Goal: Register for event/course

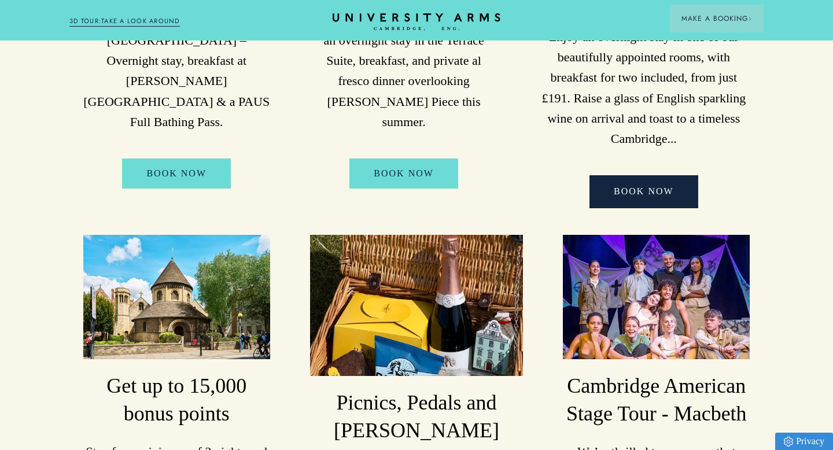
scroll to position [507, 0]
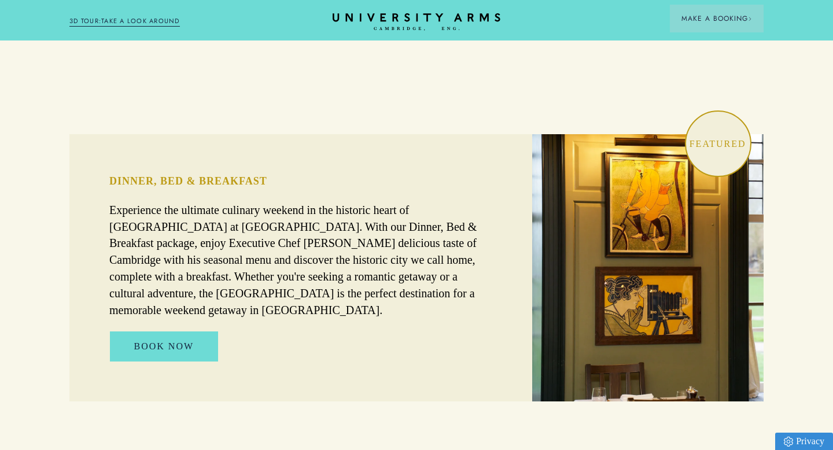
scroll to position [708, 0]
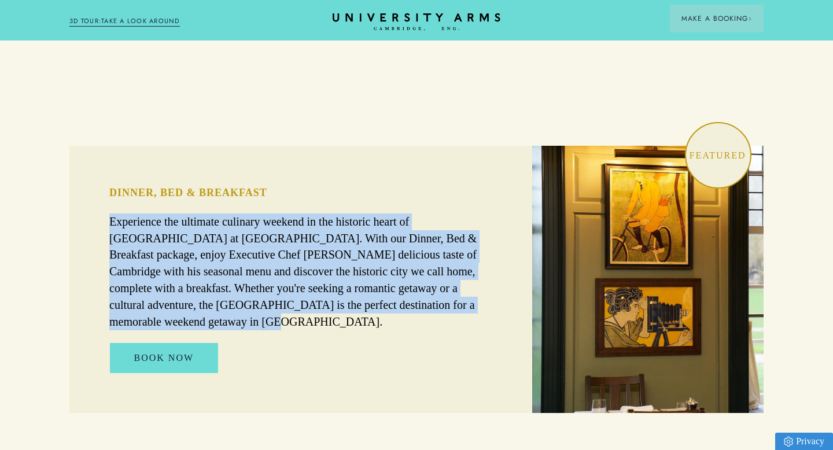
drag, startPoint x: 446, startPoint y: 280, endPoint x: 109, endPoint y: 192, distance: 348.8
click at [109, 214] on p "Experience the ultimate culinary weekend in the historic heart of [GEOGRAPHIC_D…" at bounding box center [300, 272] width 383 height 117
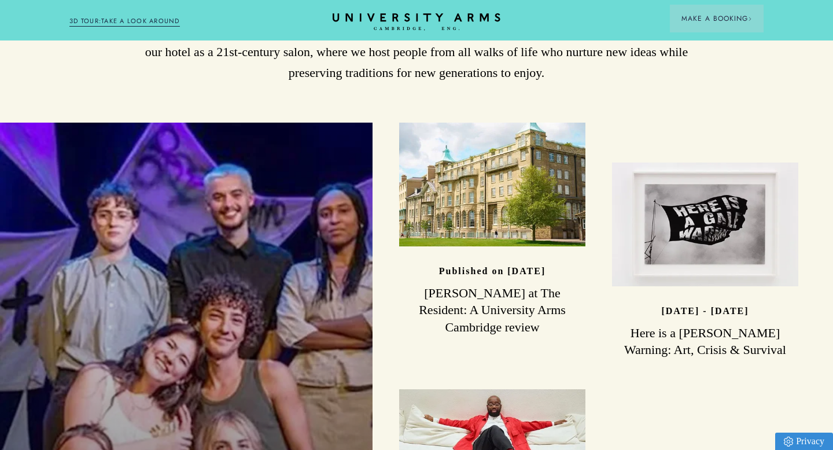
scroll to position [3072, 0]
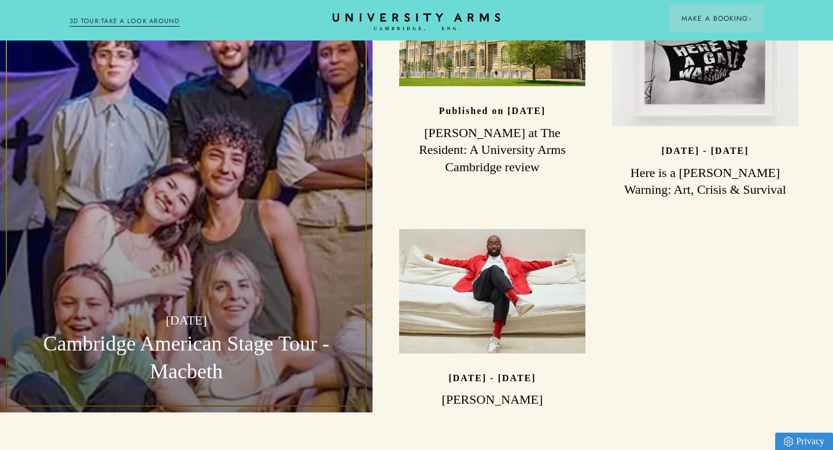
click at [194, 330] on h3 "Cambridge American Stage Tour - Macbeth" at bounding box center [186, 358] width 319 height 56
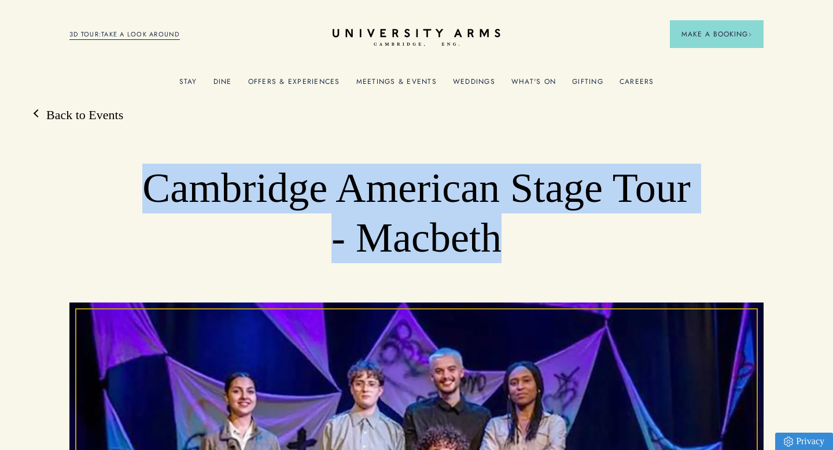
drag, startPoint x: 549, startPoint y: 247, endPoint x: 189, endPoint y: 182, distance: 365.8
click at [189, 182] on h1 "Cambridge American Stage Tour - Macbeth" at bounding box center [416, 213] width 555 height 99
copy h1 "Cambridge American Stage Tour - Macbeth"
click at [431, 33] on icon "CAMBRIDGE’S LEADING LUXURY HOTEL SINCE [DATE]" at bounding box center [416, 37] width 163 height 17
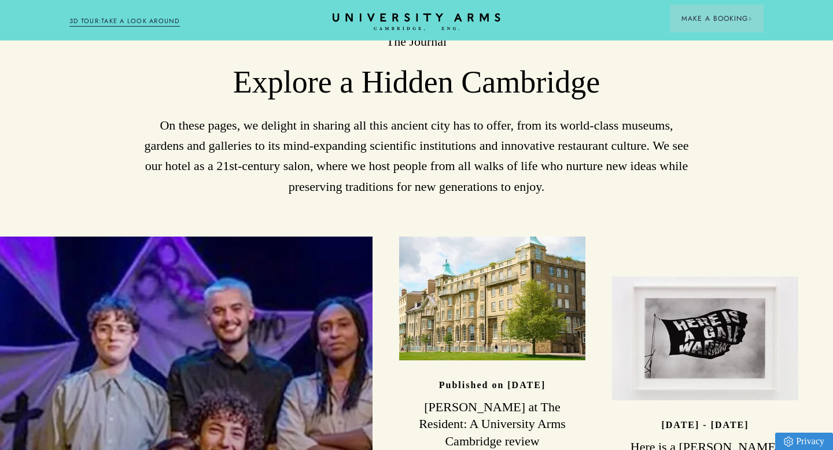
scroll to position [2799, 0]
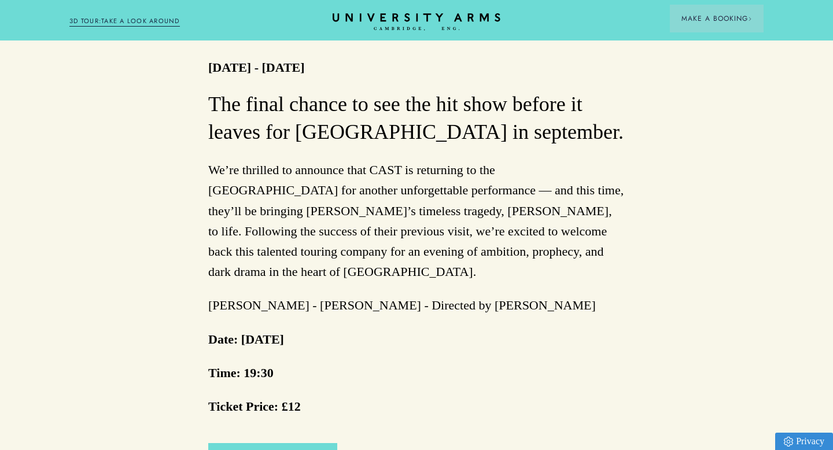
scroll to position [633, 0]
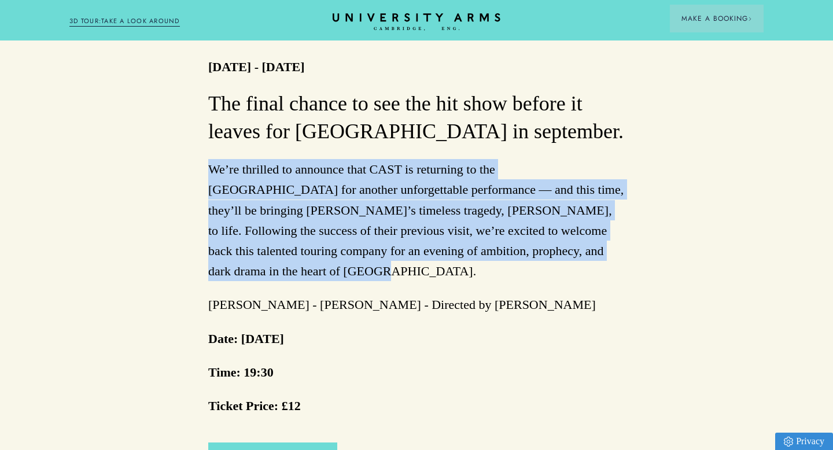
drag, startPoint x: 600, startPoint y: 251, endPoint x: 216, endPoint y: 157, distance: 394.9
click at [216, 157] on div "The final chance to see the hit show before it leaves for america in september.…" at bounding box center [416, 294] width 417 height 408
copy p "We’re thrilled to announce that CAST is returning to the [GEOGRAPHIC_DATA] for …"
click at [276, 443] on link "Book Tickets" at bounding box center [272, 458] width 129 height 30
click at [402, 22] on icon "CAMBRIDGE’S LEADING LUXURY HOTEL SINCE [DATE]" at bounding box center [416, 21] width 163 height 17
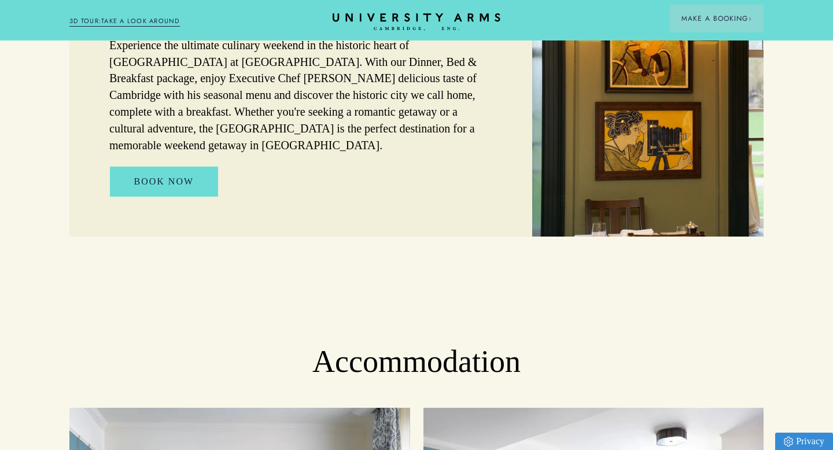
scroll to position [657, 0]
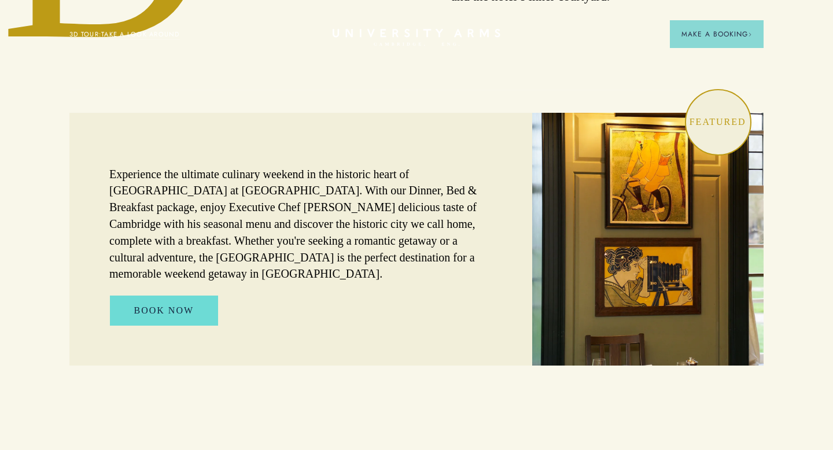
scroll to position [734, 0]
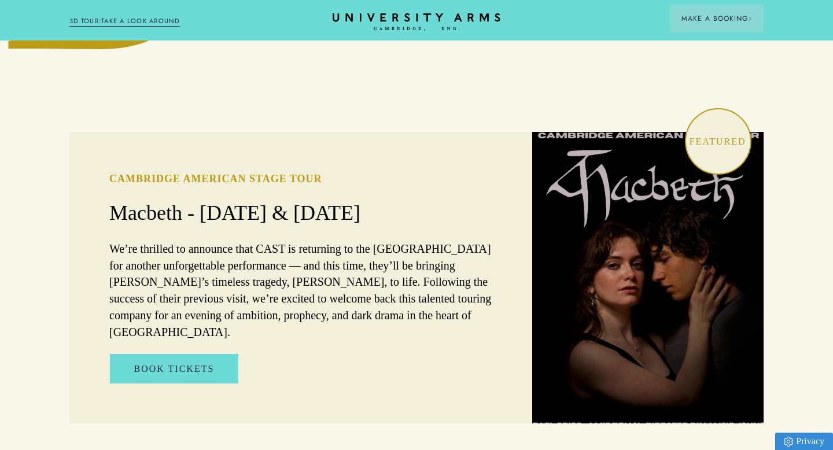
scroll to position [723, 0]
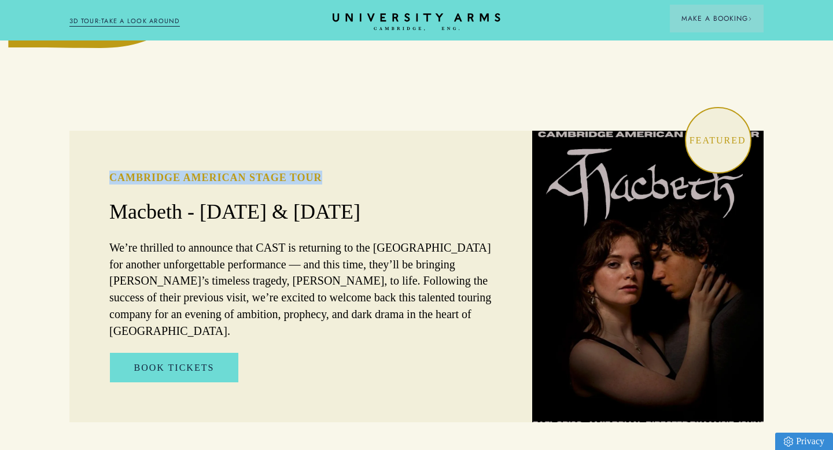
drag, startPoint x: 326, startPoint y: 151, endPoint x: 78, endPoint y: 146, distance: 247.7
click at [78, 146] on div "Cambridge American Stage Tour Macbeth - [DATE] & [DATE] We’re thrilled to annou…" at bounding box center [300, 277] width 463 height 292
copy h3 "Cambridge American Stage Tour"
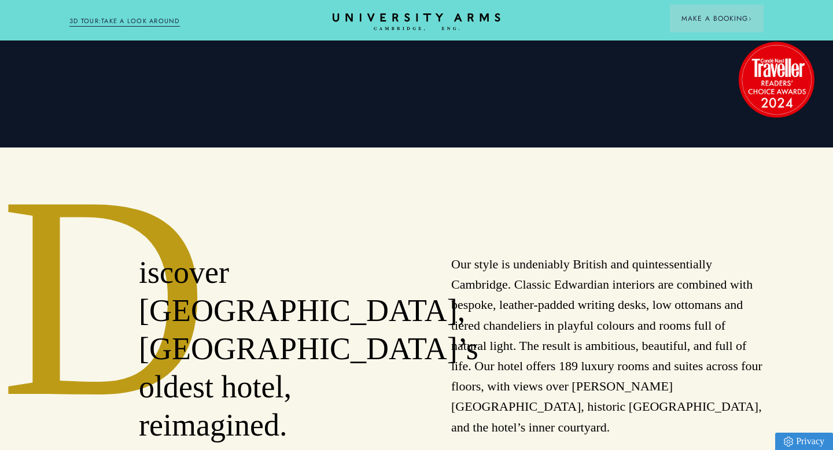
scroll to position [0, 0]
